Goal: Information Seeking & Learning: Learn about a topic

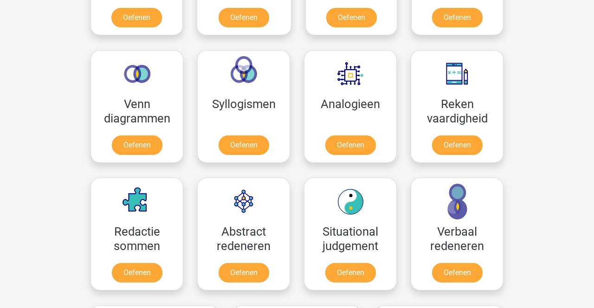
scroll to position [481, 0]
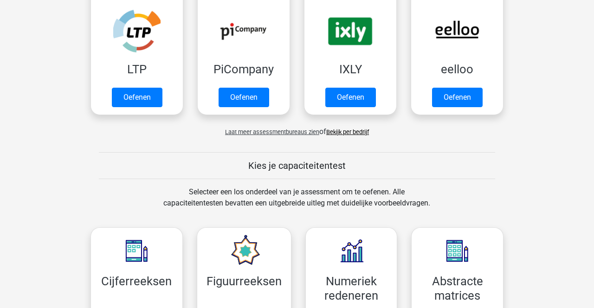
scroll to position [209, 0]
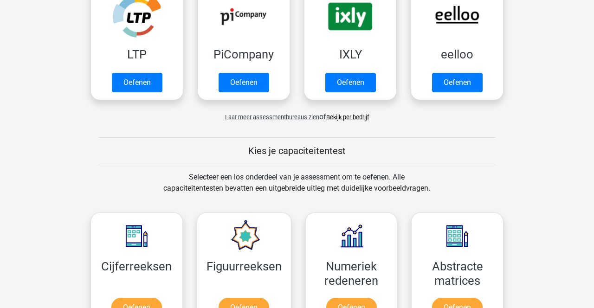
scroll to position [239, 0]
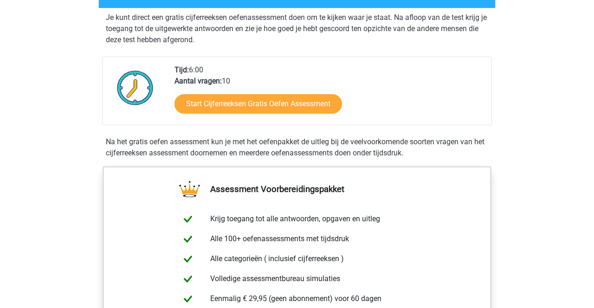
scroll to position [181, 0]
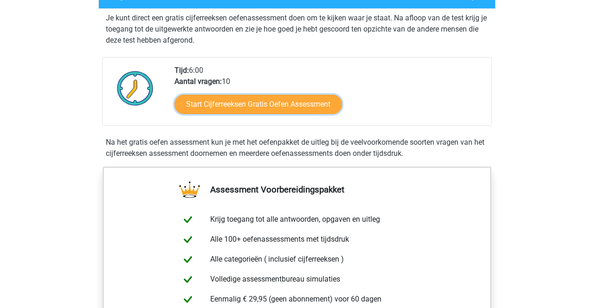
click at [322, 114] on link "Start Cijferreeksen Gratis Oefen Assessment" at bounding box center [259, 104] width 168 height 19
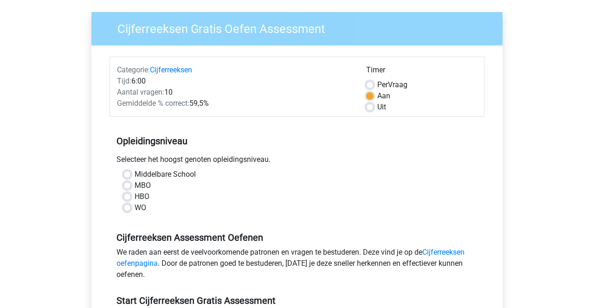
scroll to position [71, 0]
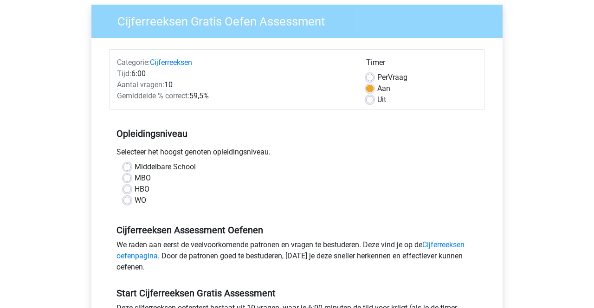
click at [135, 180] on label "MBO" at bounding box center [143, 178] width 16 height 11
click at [129, 180] on input "MBO" at bounding box center [126, 177] width 7 height 9
radio input "true"
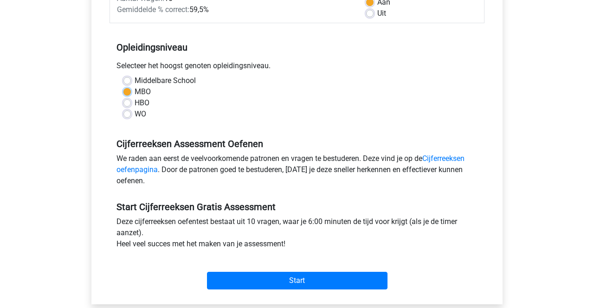
scroll to position [160, 0]
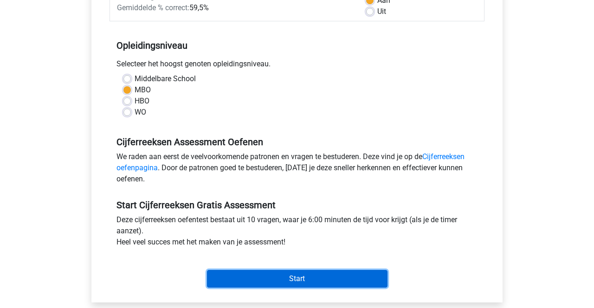
click at [344, 280] on input "Start" at bounding box center [297, 279] width 181 height 18
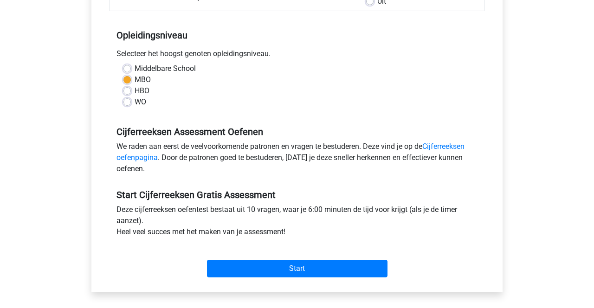
scroll to position [189, 0]
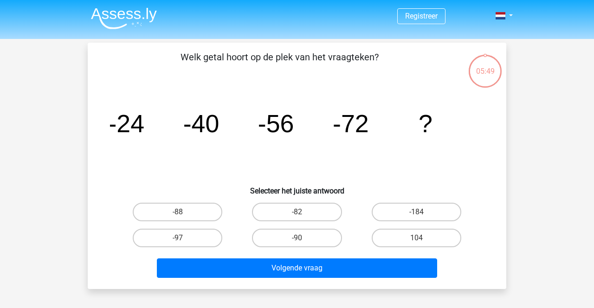
click at [200, 212] on label "-88" at bounding box center [178, 212] width 90 height 19
click at [184, 212] on input "-88" at bounding box center [181, 215] width 6 height 6
radio input "true"
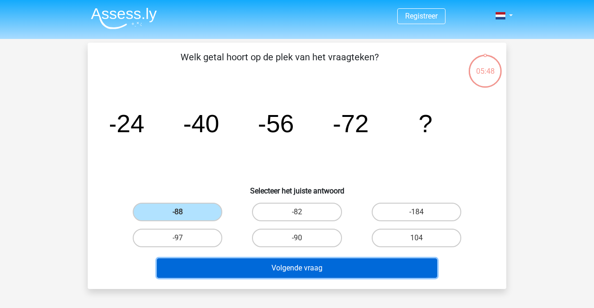
click at [350, 267] on button "Volgende vraag" at bounding box center [297, 268] width 281 height 19
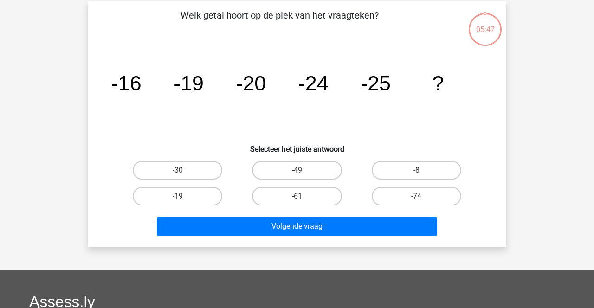
scroll to position [43, 0]
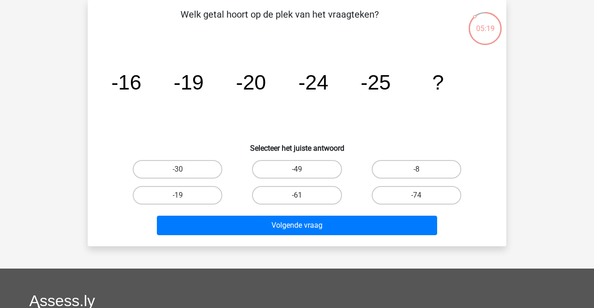
click at [199, 170] on label "-30" at bounding box center [178, 169] width 90 height 19
click at [184, 170] on input "-30" at bounding box center [181, 172] width 6 height 6
radio input "true"
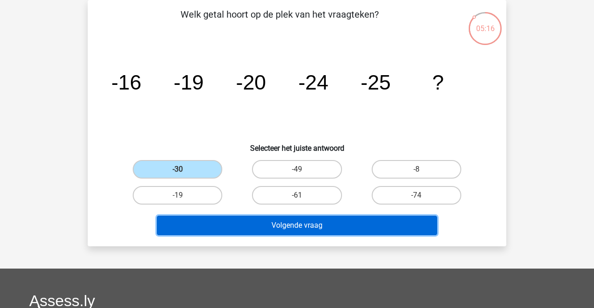
click at [351, 232] on button "Volgende vraag" at bounding box center [297, 225] width 281 height 19
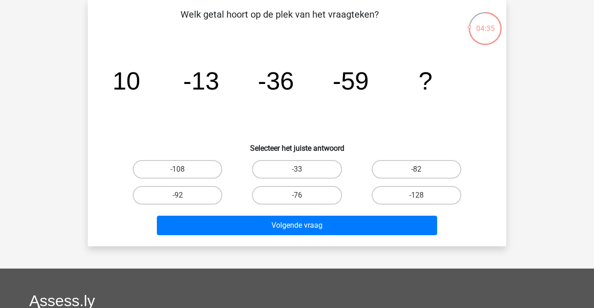
click at [423, 168] on label "-82" at bounding box center [417, 169] width 90 height 19
click at [422, 169] on input "-82" at bounding box center [419, 172] width 6 height 6
radio input "true"
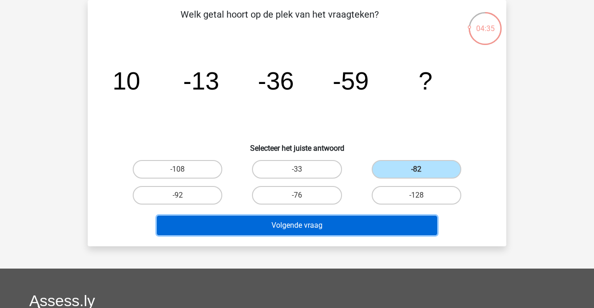
click at [369, 234] on button "Volgende vraag" at bounding box center [297, 225] width 281 height 19
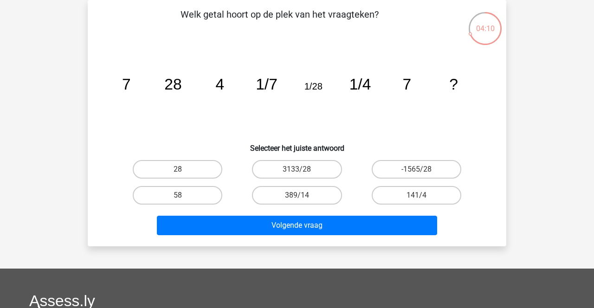
click at [496, 83] on div "Welk getal hoort op de plek van het vraagteken? image/svg+xml 7 28 4 1/7 1/28 1…" at bounding box center [296, 123] width 411 height 232
click at [207, 170] on label "28" at bounding box center [178, 169] width 90 height 19
click at [184, 170] on input "28" at bounding box center [181, 172] width 6 height 6
radio input "true"
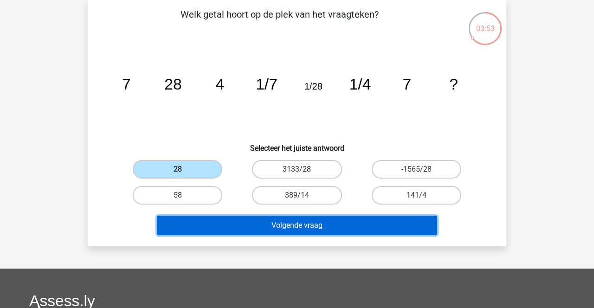
click at [356, 231] on button "Volgende vraag" at bounding box center [297, 225] width 281 height 19
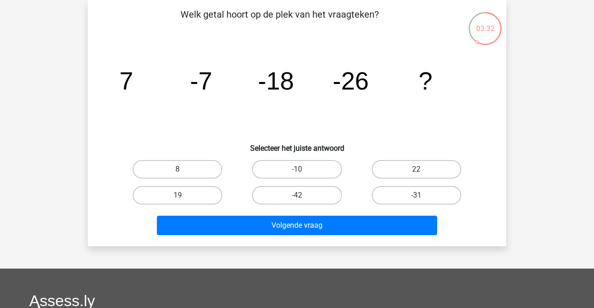
click at [560, 54] on div "Registreer Nederlands English" at bounding box center [297, 235] width 594 height 557
click at [415, 202] on label "-31" at bounding box center [417, 195] width 90 height 19
click at [416, 201] on input "-31" at bounding box center [419, 198] width 6 height 6
radio input "true"
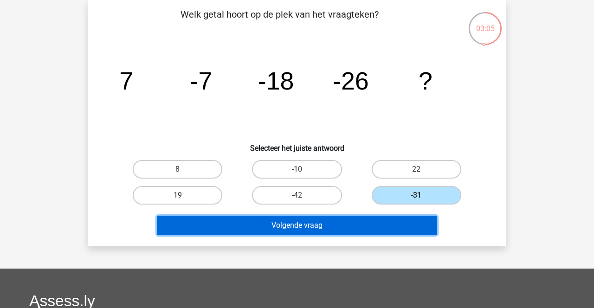
click at [388, 224] on button "Volgende vraag" at bounding box center [297, 225] width 281 height 19
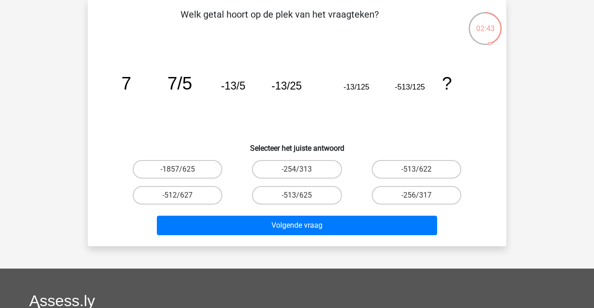
click at [408, 126] on icon "image/svg+xml 7 7/5 -13/5 -13/25 -13/125 -513/125 ?" at bounding box center [297, 90] width 374 height 94
click at [321, 201] on label "-513/625" at bounding box center [297, 195] width 90 height 19
click at [303, 201] on input "-513/625" at bounding box center [300, 198] width 6 height 6
radio input "true"
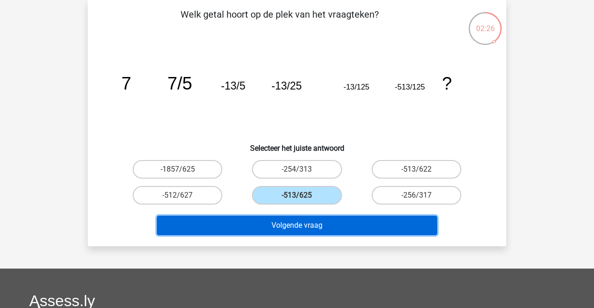
click at [358, 232] on button "Volgende vraag" at bounding box center [297, 225] width 281 height 19
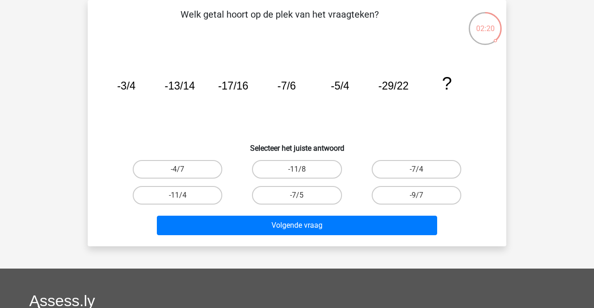
click at [328, 199] on label "-7/5" at bounding box center [297, 195] width 90 height 19
click at [303, 199] on input "-7/5" at bounding box center [300, 198] width 6 height 6
radio input "true"
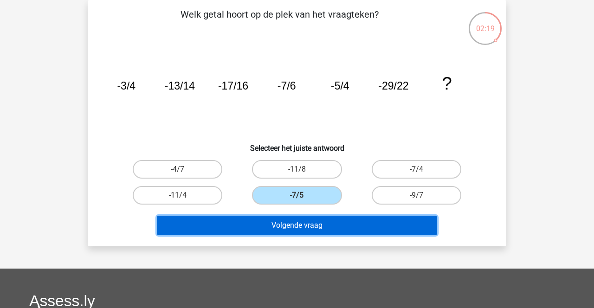
click at [358, 226] on button "Volgende vraag" at bounding box center [297, 225] width 281 height 19
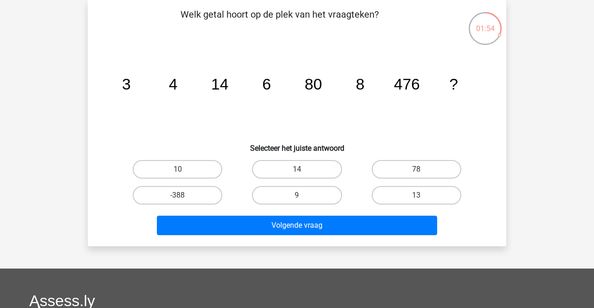
click at [421, 174] on input "78" at bounding box center [419, 172] width 6 height 6
radio input "true"
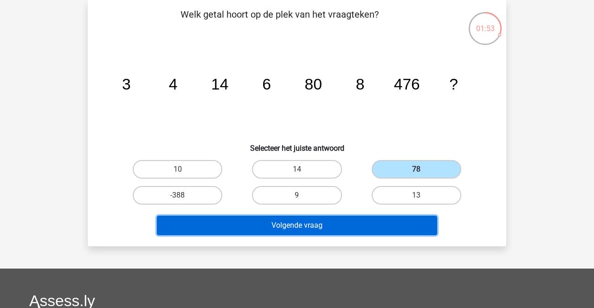
click at [369, 233] on button "Volgende vraag" at bounding box center [297, 225] width 281 height 19
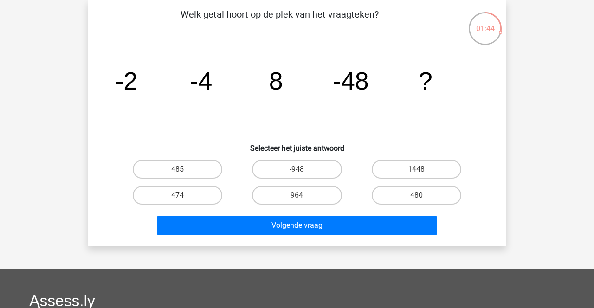
click at [405, 204] on label "480" at bounding box center [417, 195] width 90 height 19
click at [416, 201] on input "480" at bounding box center [419, 198] width 6 height 6
radio input "true"
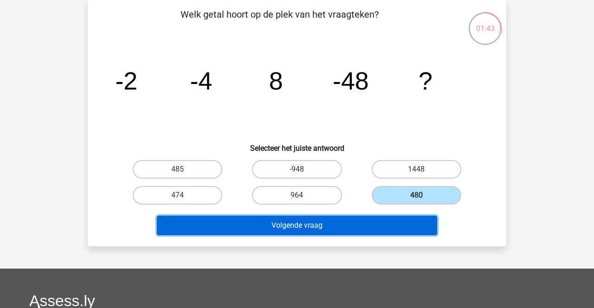
click at [380, 228] on button "Volgende vraag" at bounding box center [297, 225] width 281 height 19
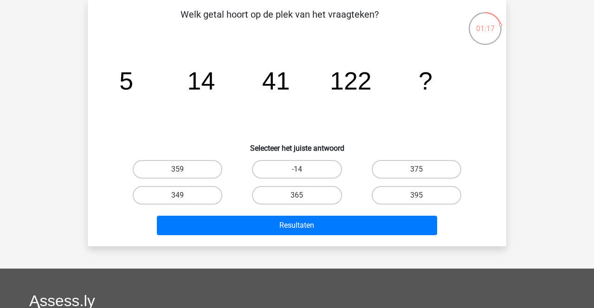
click at [319, 178] on label "-14" at bounding box center [297, 169] width 90 height 19
click at [303, 175] on input "-14" at bounding box center [300, 172] width 6 height 6
radio input "true"
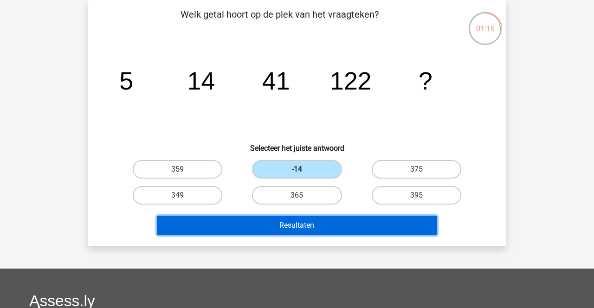
click at [337, 227] on button "Resultaten" at bounding box center [297, 225] width 281 height 19
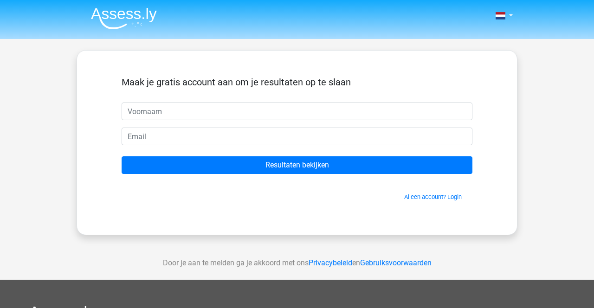
click at [554, 93] on div "Nederlands English" at bounding box center [297, 262] width 594 height 525
